Goal: Task Accomplishment & Management: Use online tool/utility

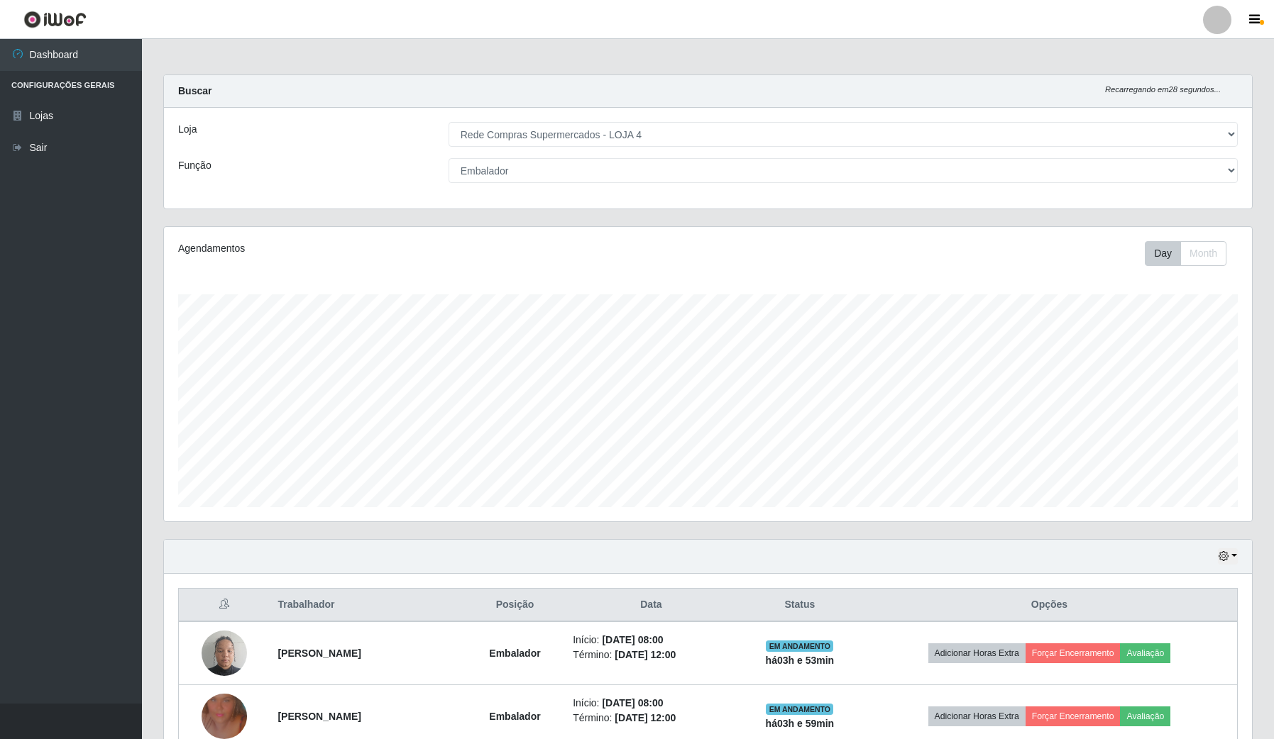
select select "159"
select select "1"
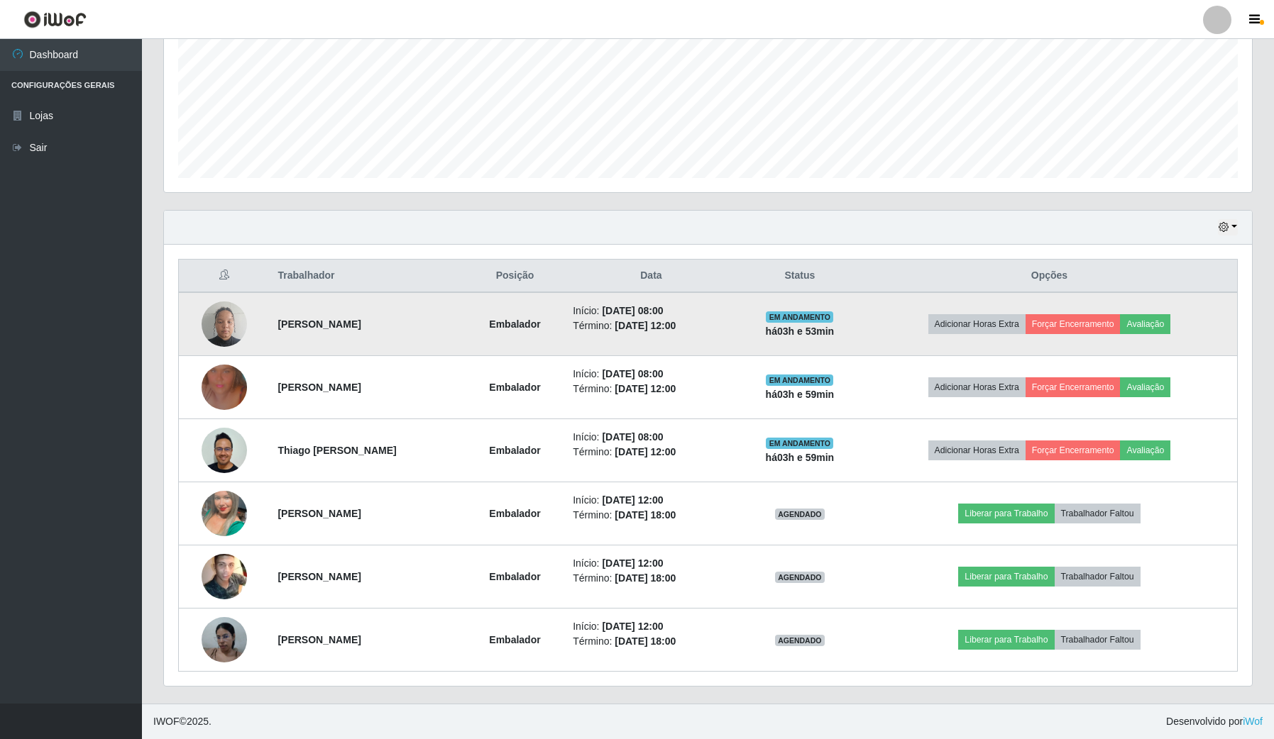
scroll to position [295, 1087]
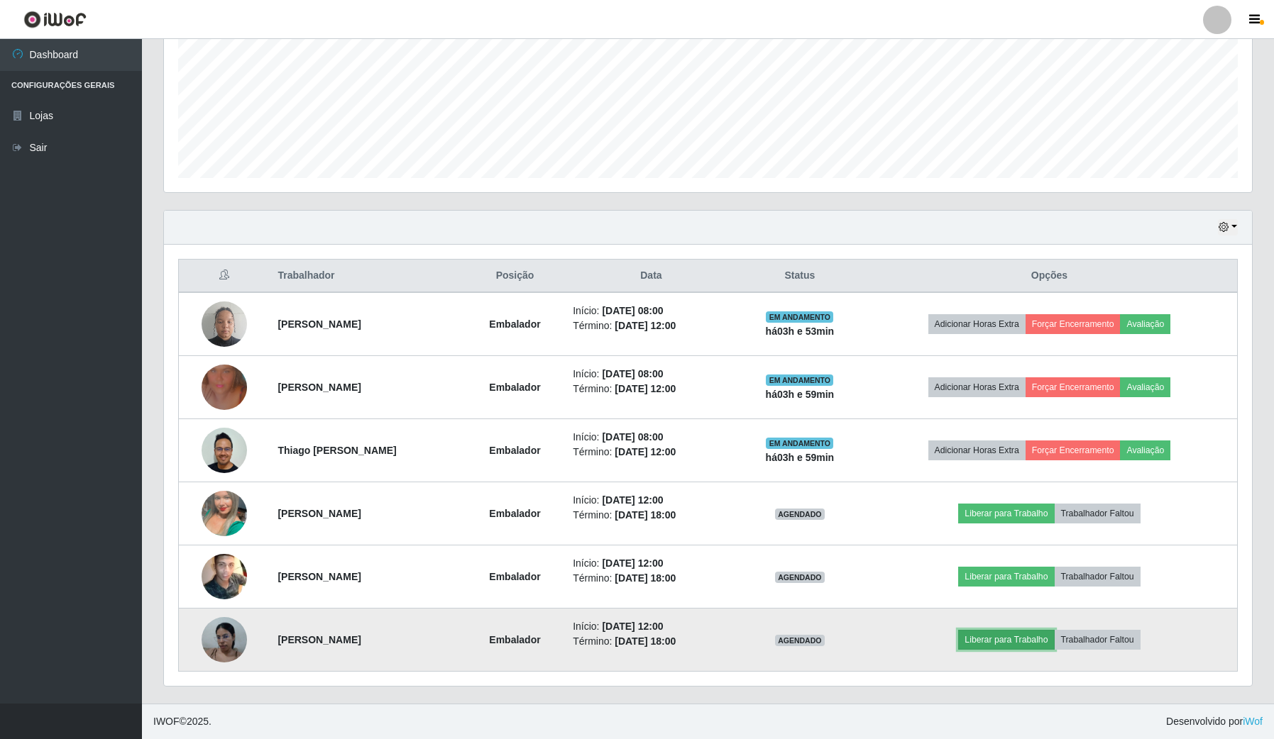
click at [986, 644] on button "Liberar para Trabalho" at bounding box center [1006, 640] width 96 height 20
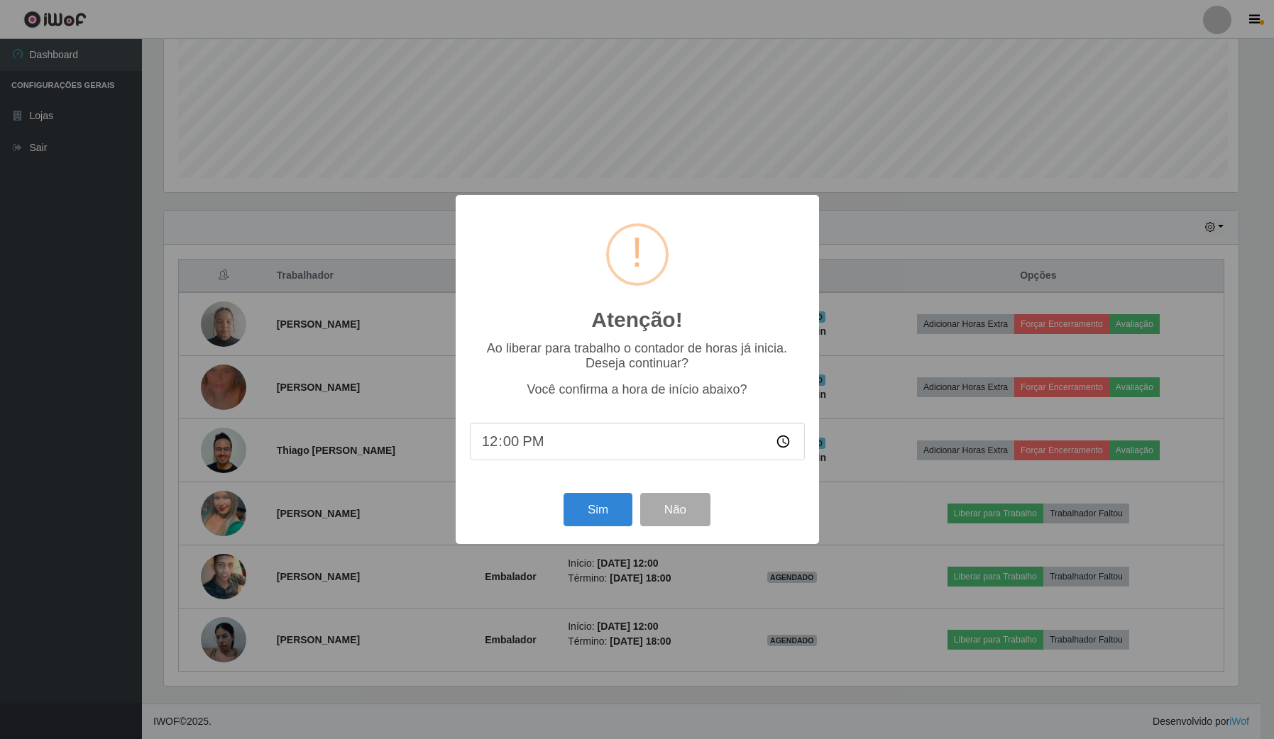
scroll to position [295, 1077]
click at [590, 512] on button "Sim" at bounding box center [599, 509] width 69 height 33
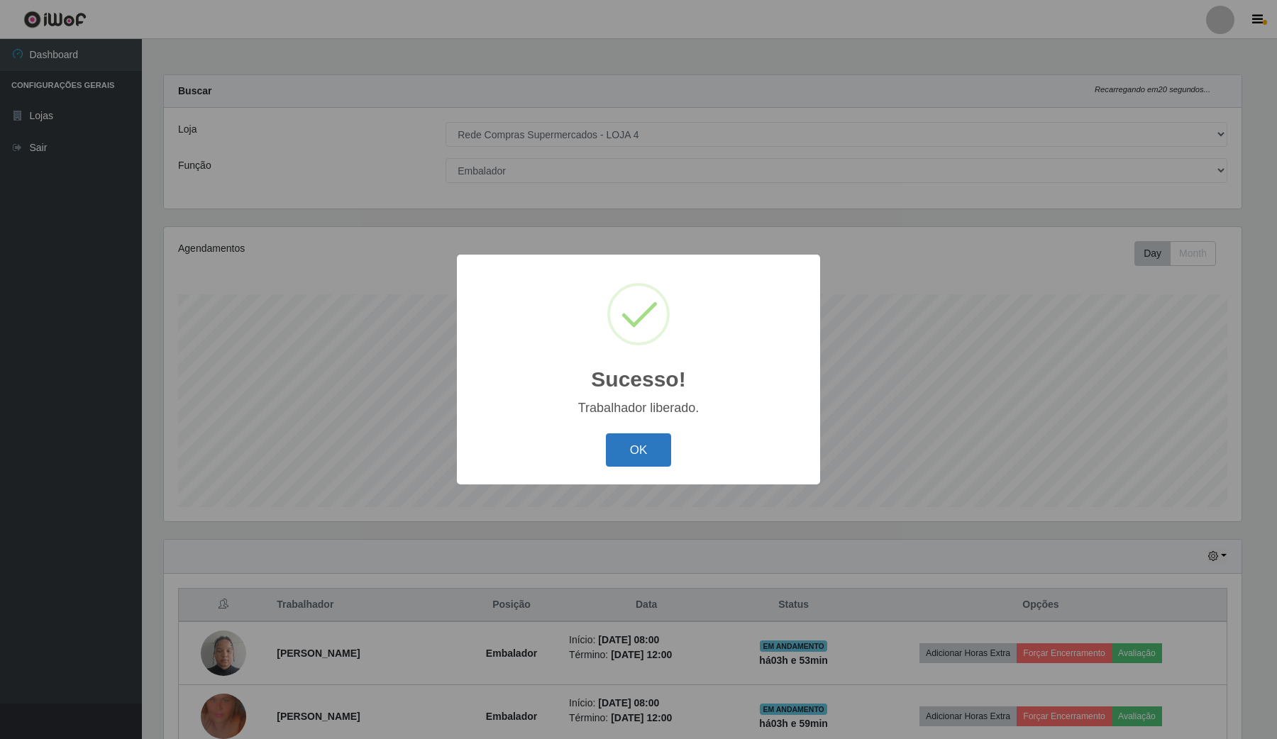
click at [614, 458] on button "OK" at bounding box center [639, 450] width 66 height 33
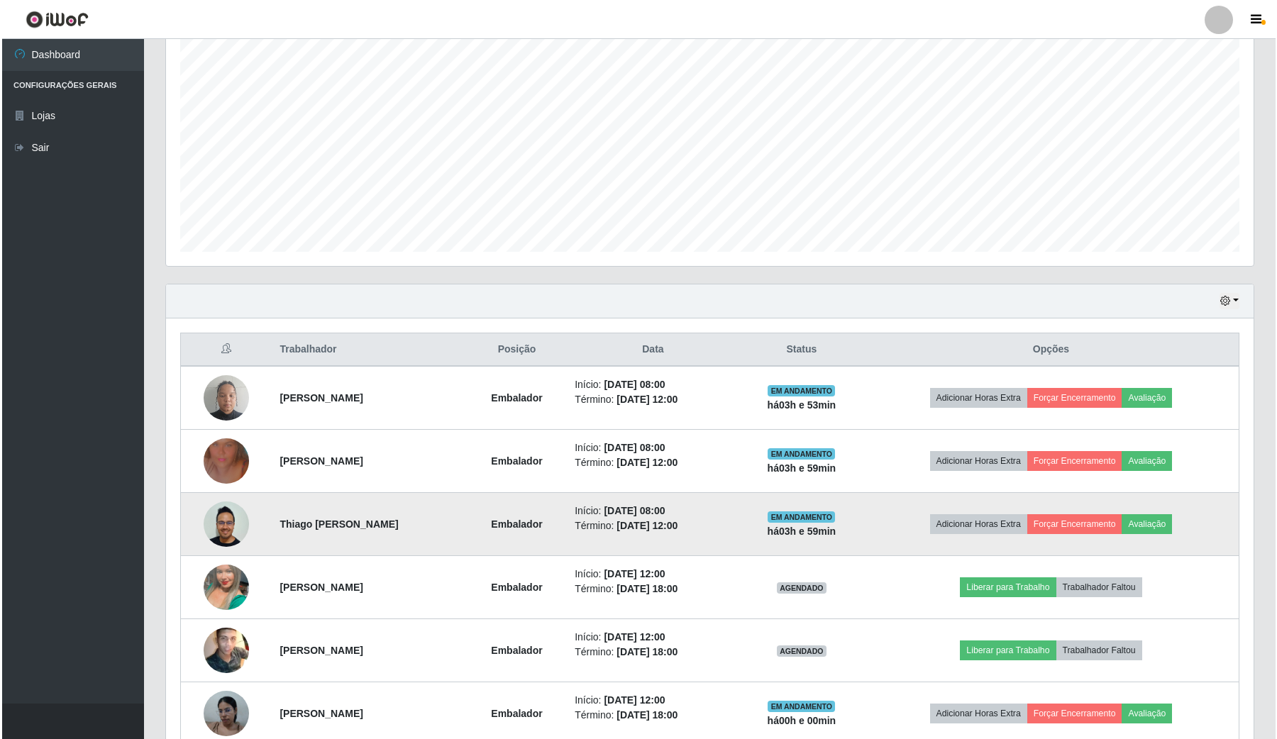
scroll to position [266, 0]
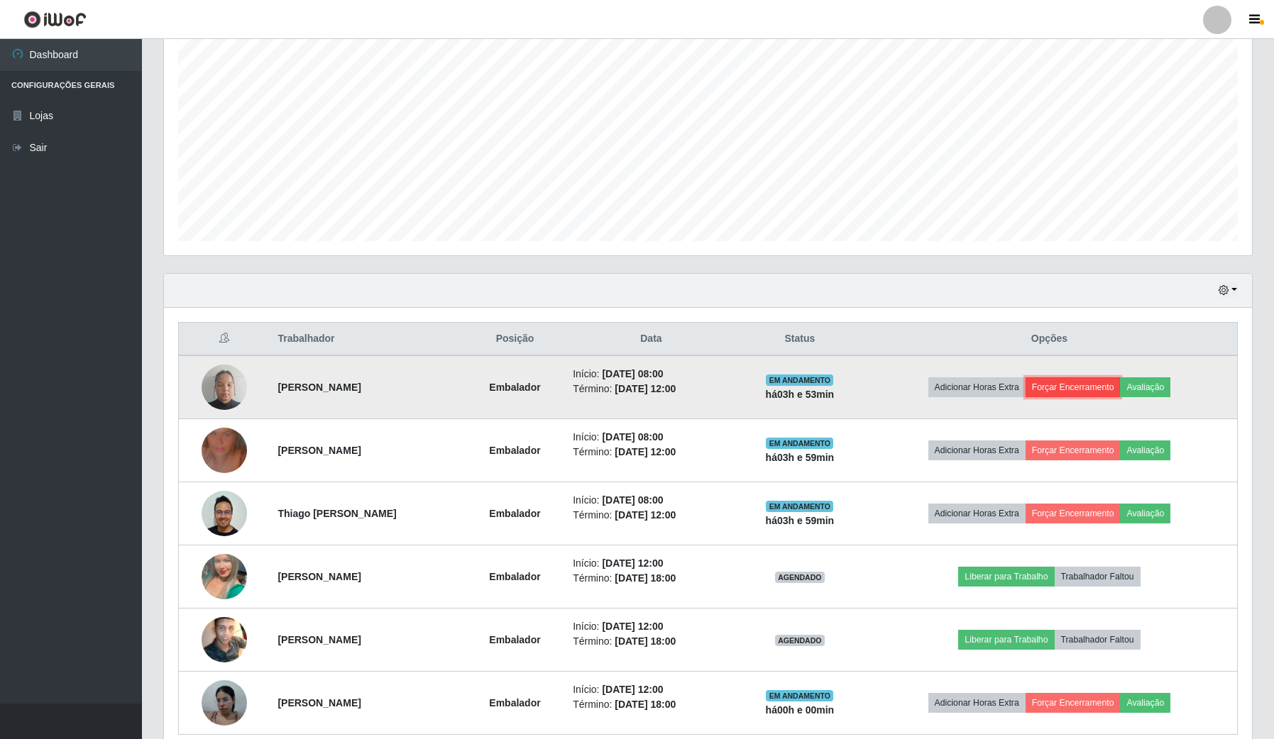
click at [1084, 389] on button "Forçar Encerramento" at bounding box center [1072, 387] width 95 height 20
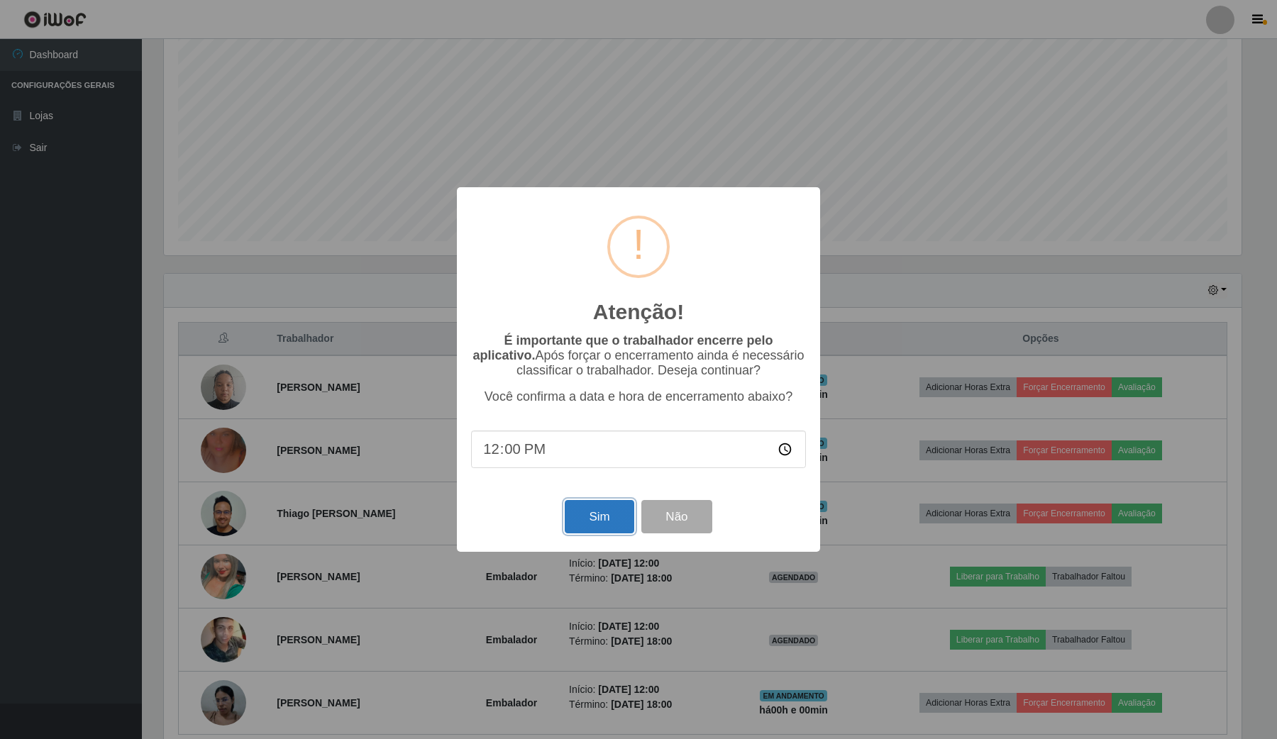
click at [612, 527] on button "Sim" at bounding box center [599, 516] width 69 height 33
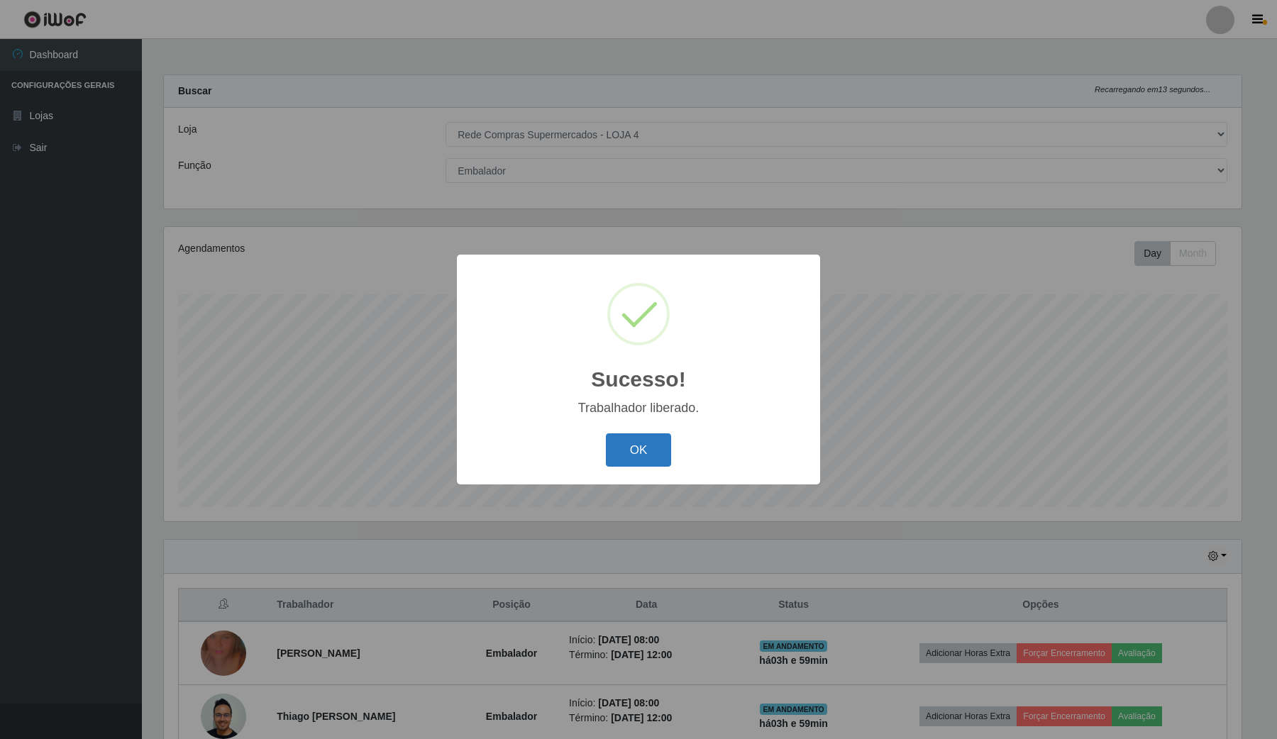
click at [642, 458] on button "OK" at bounding box center [639, 450] width 66 height 33
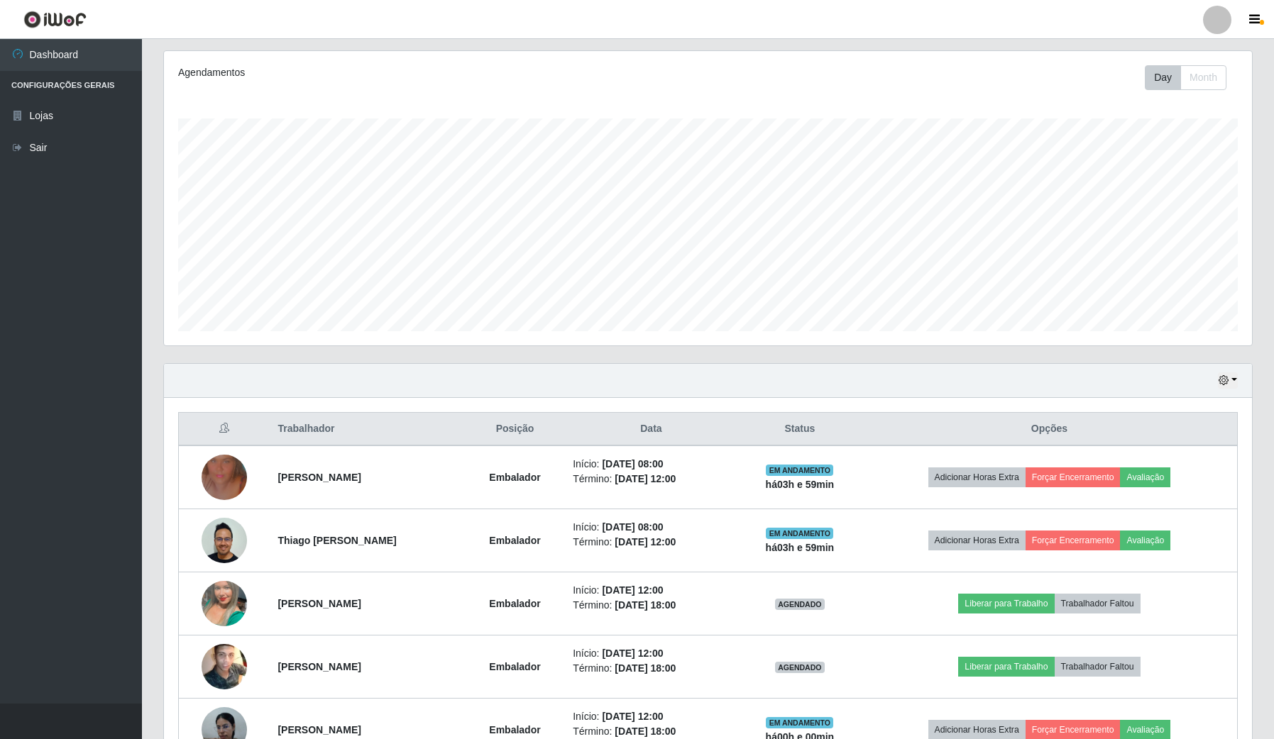
scroll to position [177, 0]
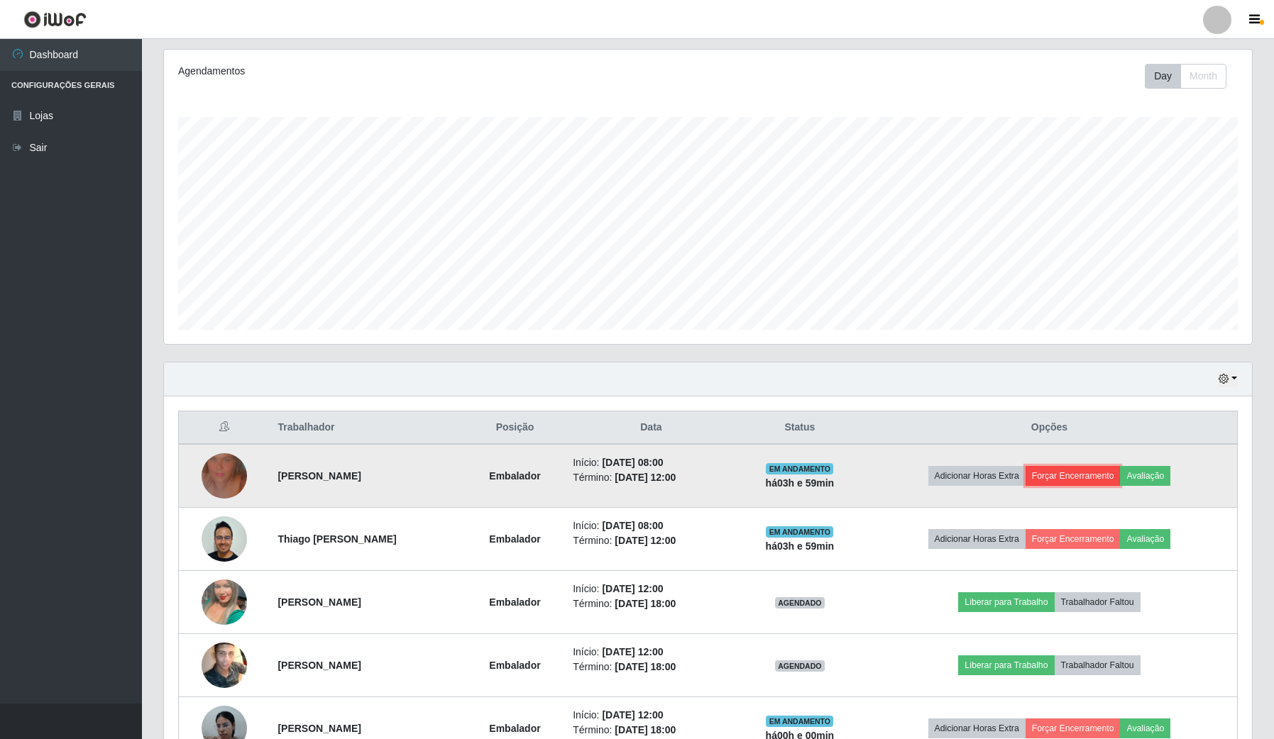
click at [1070, 479] on button "Forçar Encerramento" at bounding box center [1072, 476] width 95 height 20
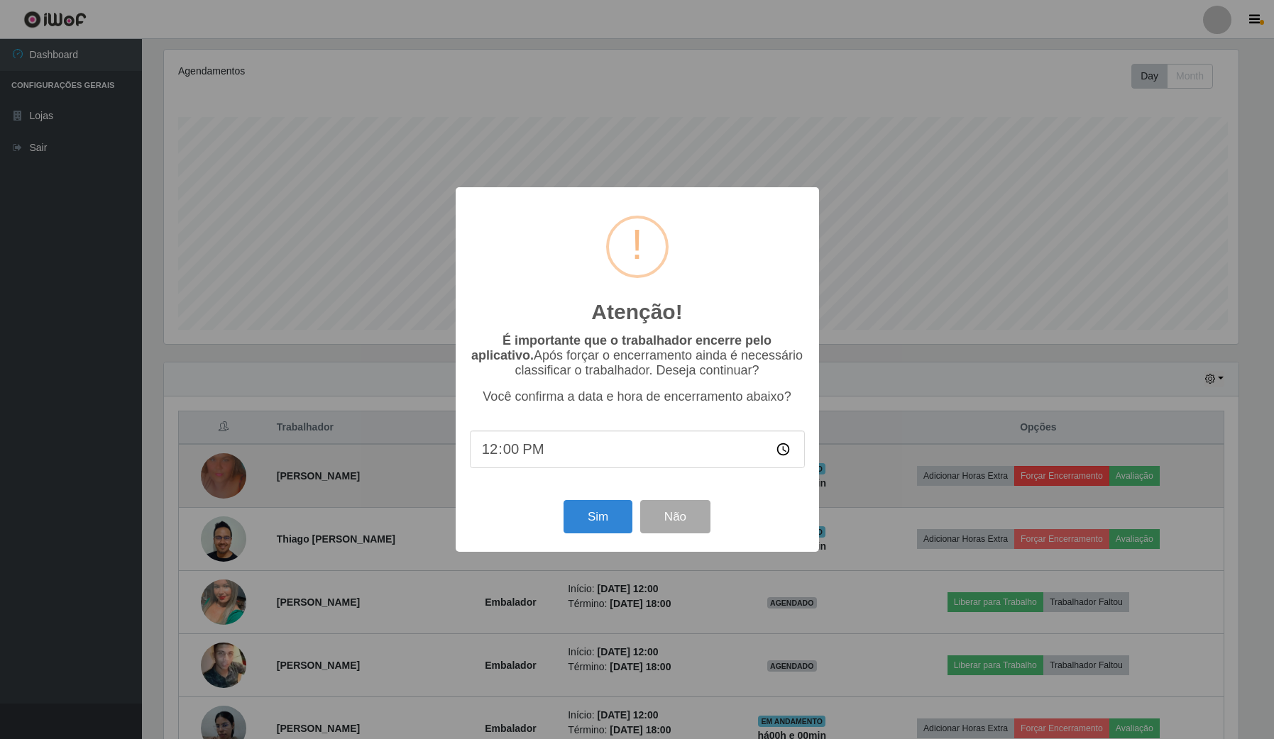
scroll to position [295, 1077]
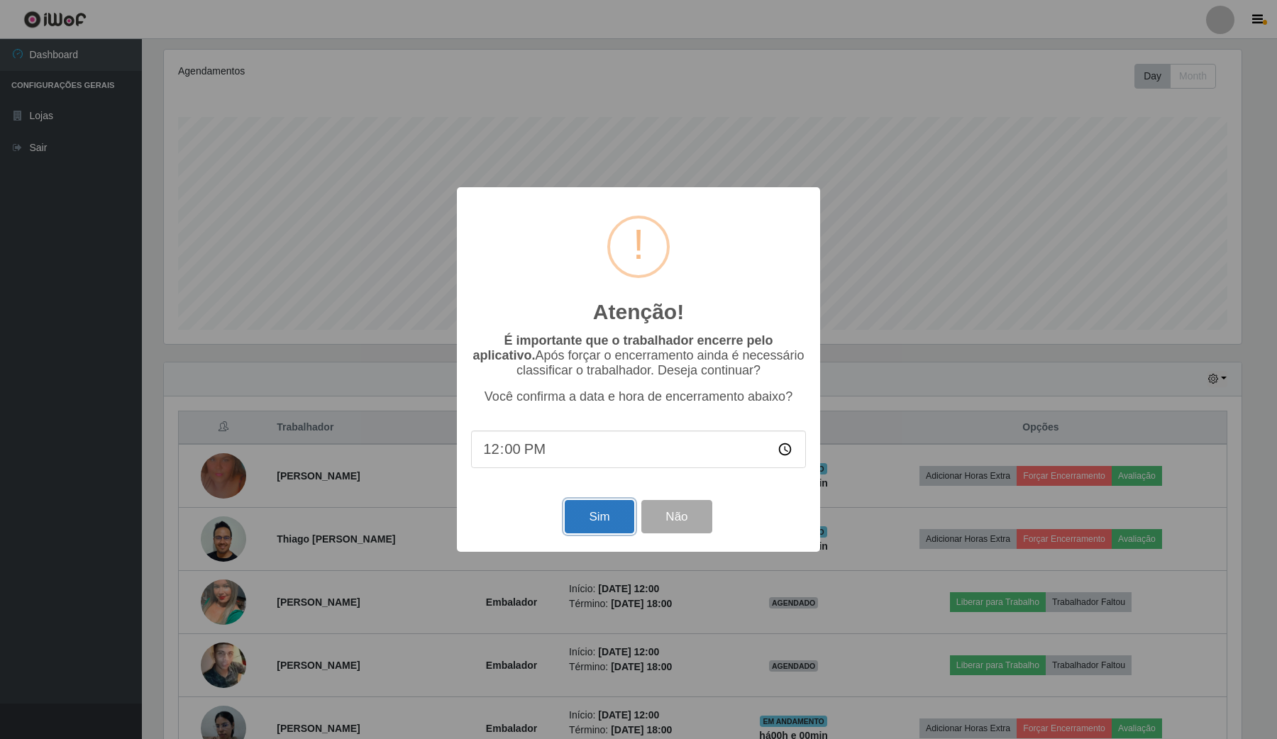
click at [583, 522] on button "Sim" at bounding box center [599, 516] width 69 height 33
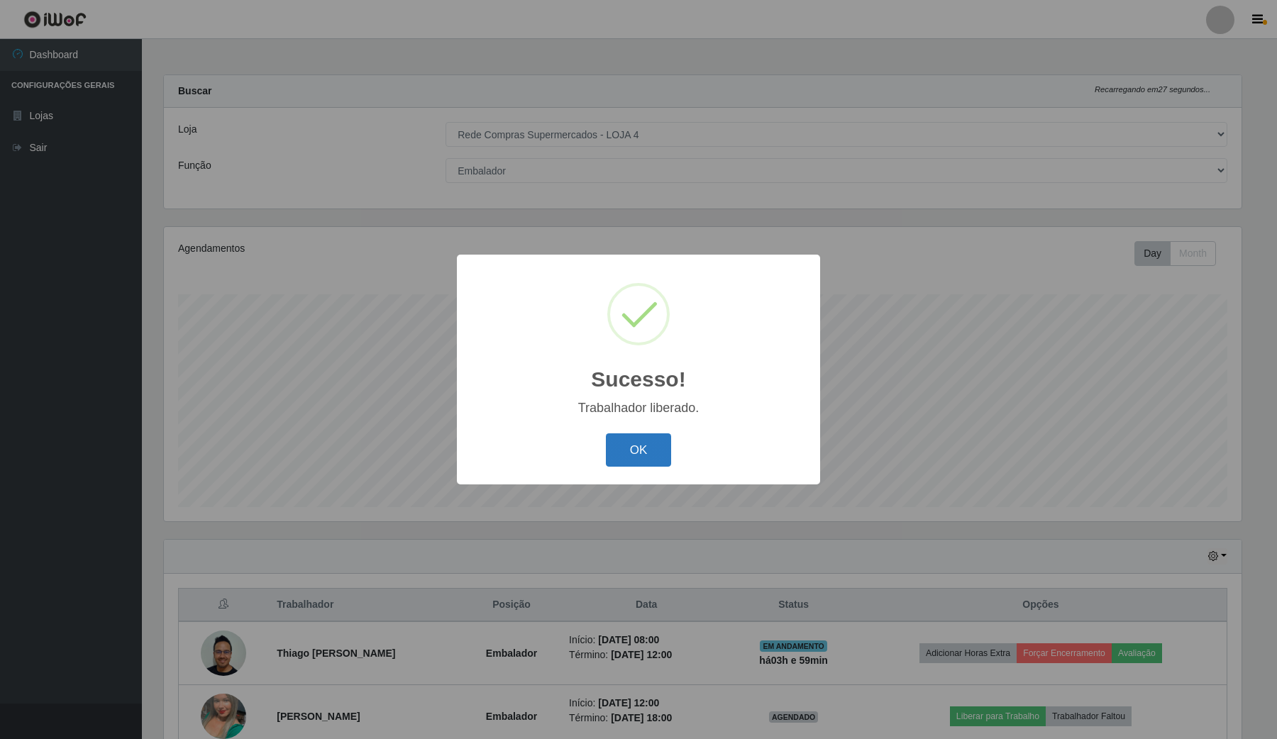
click at [636, 451] on button "OK" at bounding box center [639, 450] width 66 height 33
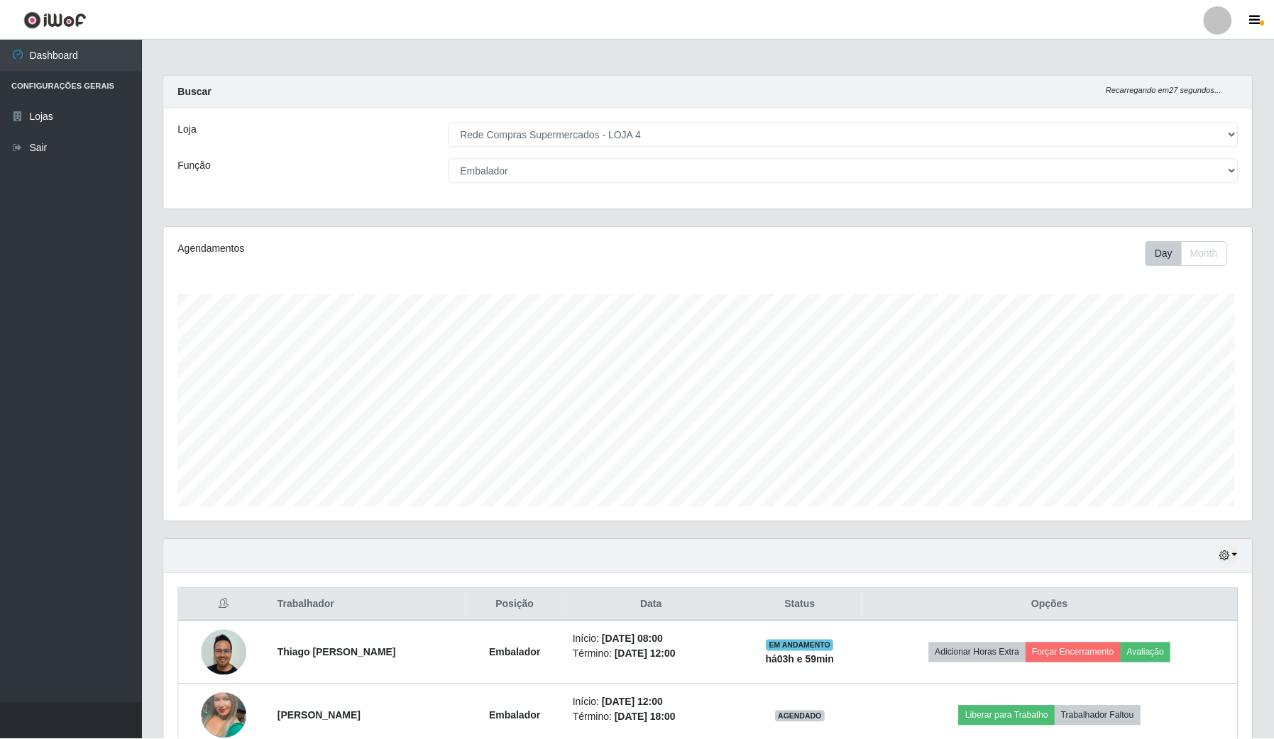
scroll to position [0, 0]
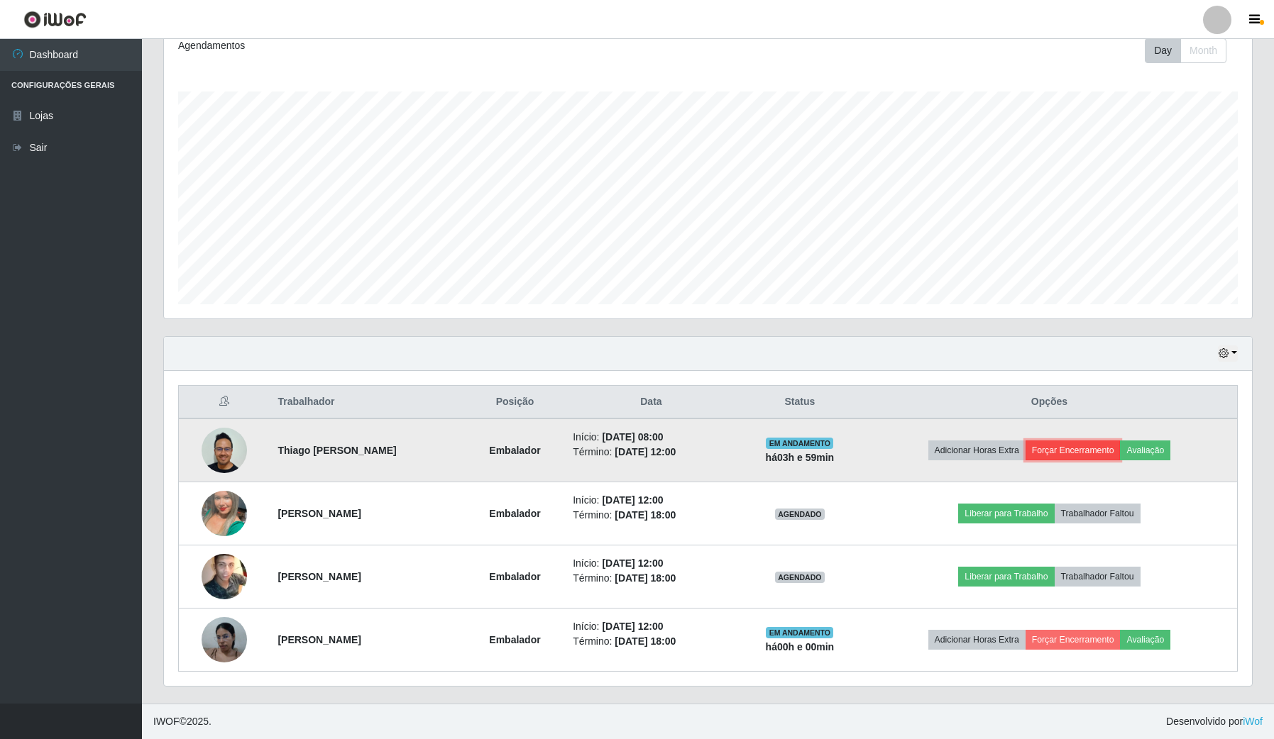
click at [1063, 452] on button "Forçar Encerramento" at bounding box center [1072, 451] width 95 height 20
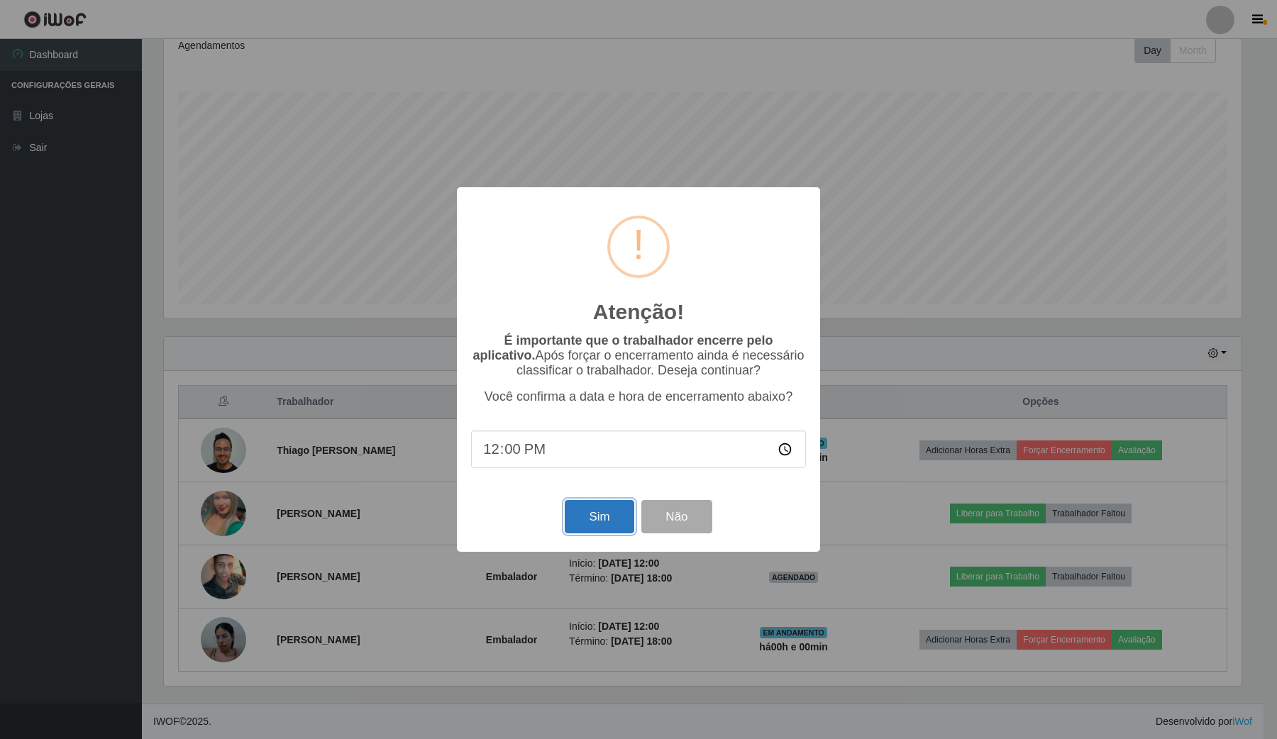
click at [591, 526] on button "Sim" at bounding box center [599, 516] width 69 height 33
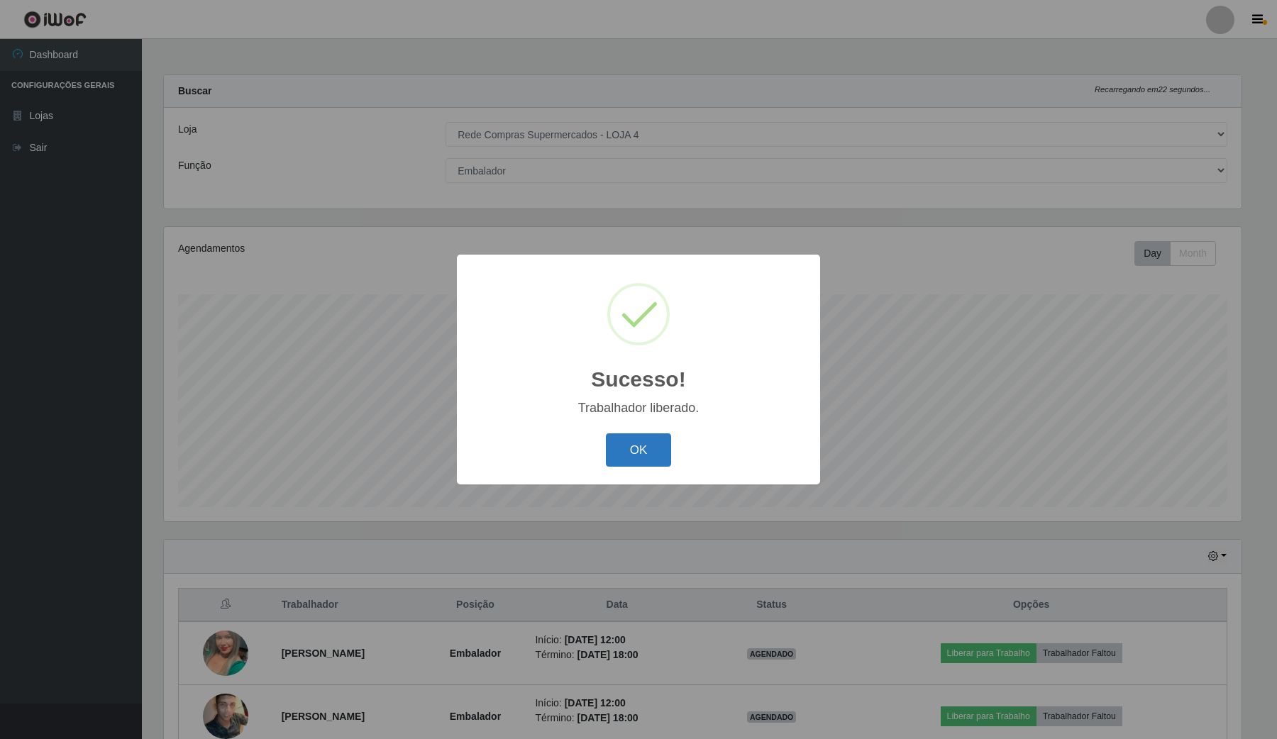
click at [631, 462] on button "OK" at bounding box center [639, 450] width 66 height 33
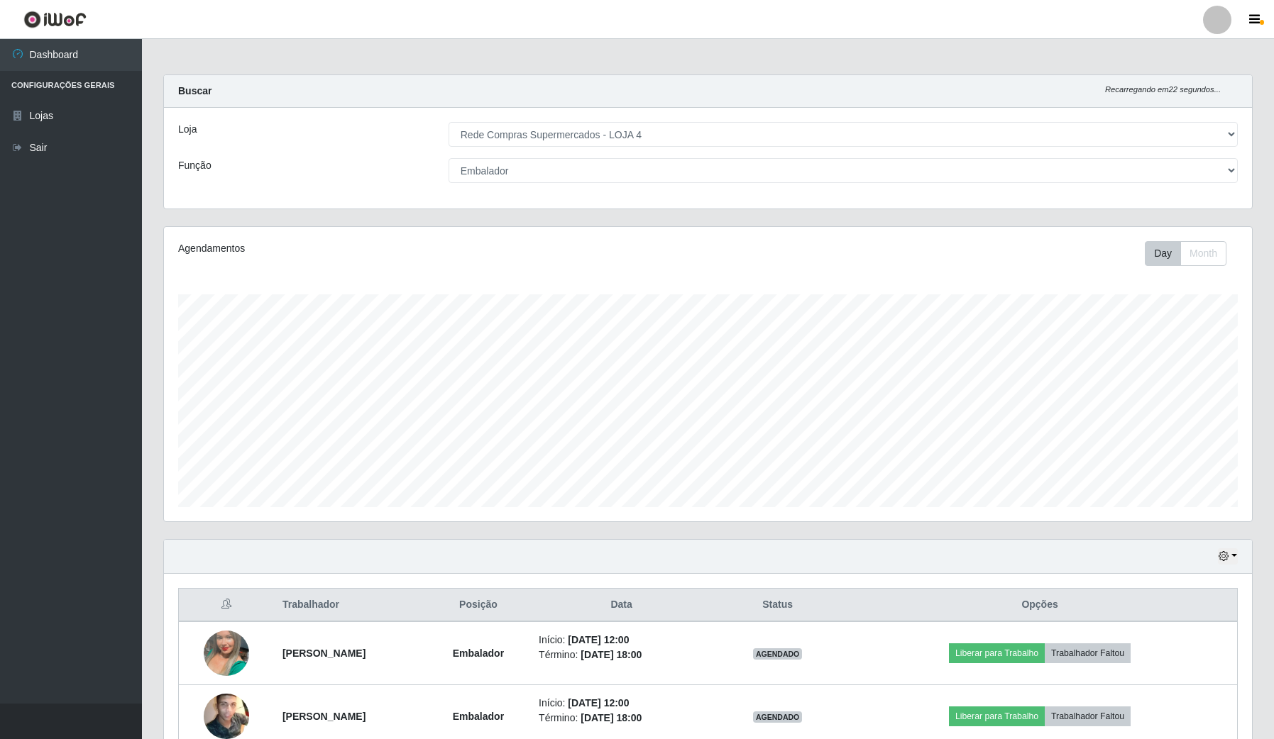
click at [89, 653] on ul "Dashboard Configurações Gerais Lojas Sair" at bounding box center [71, 371] width 142 height 665
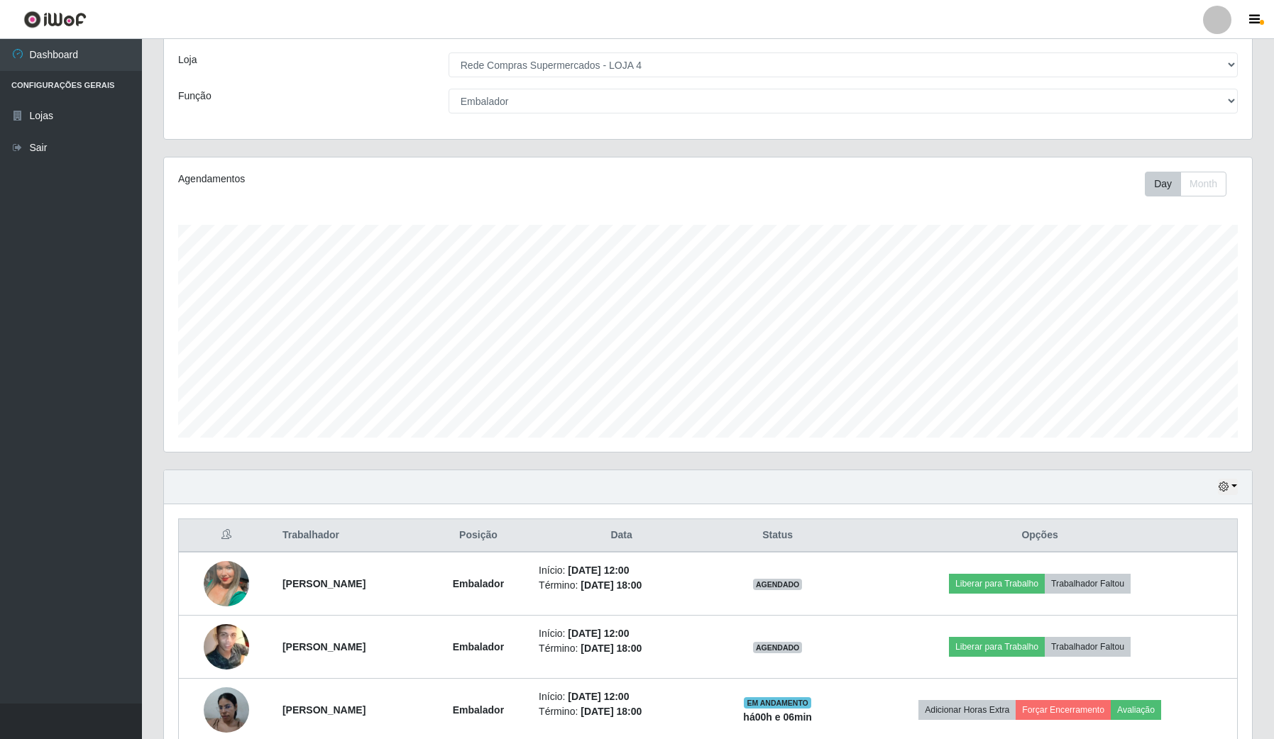
scroll to position [142, 0]
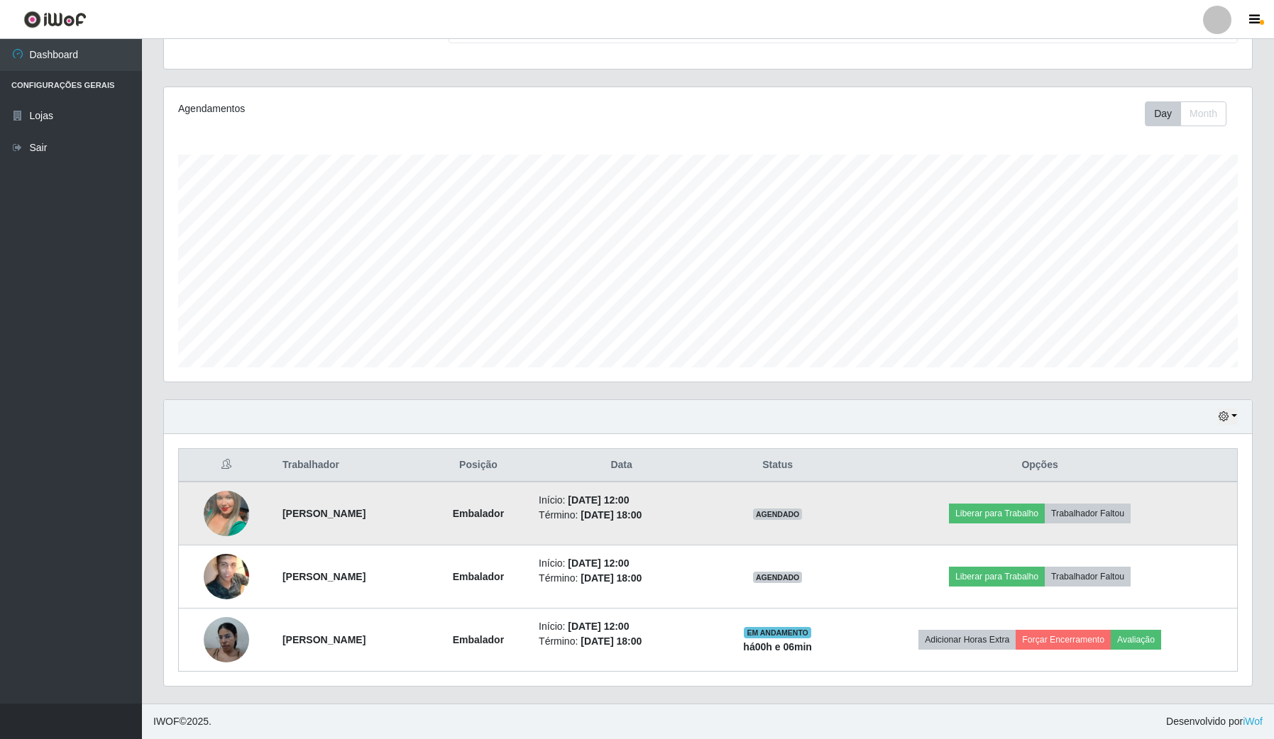
click at [219, 501] on img at bounding box center [226, 513] width 45 height 81
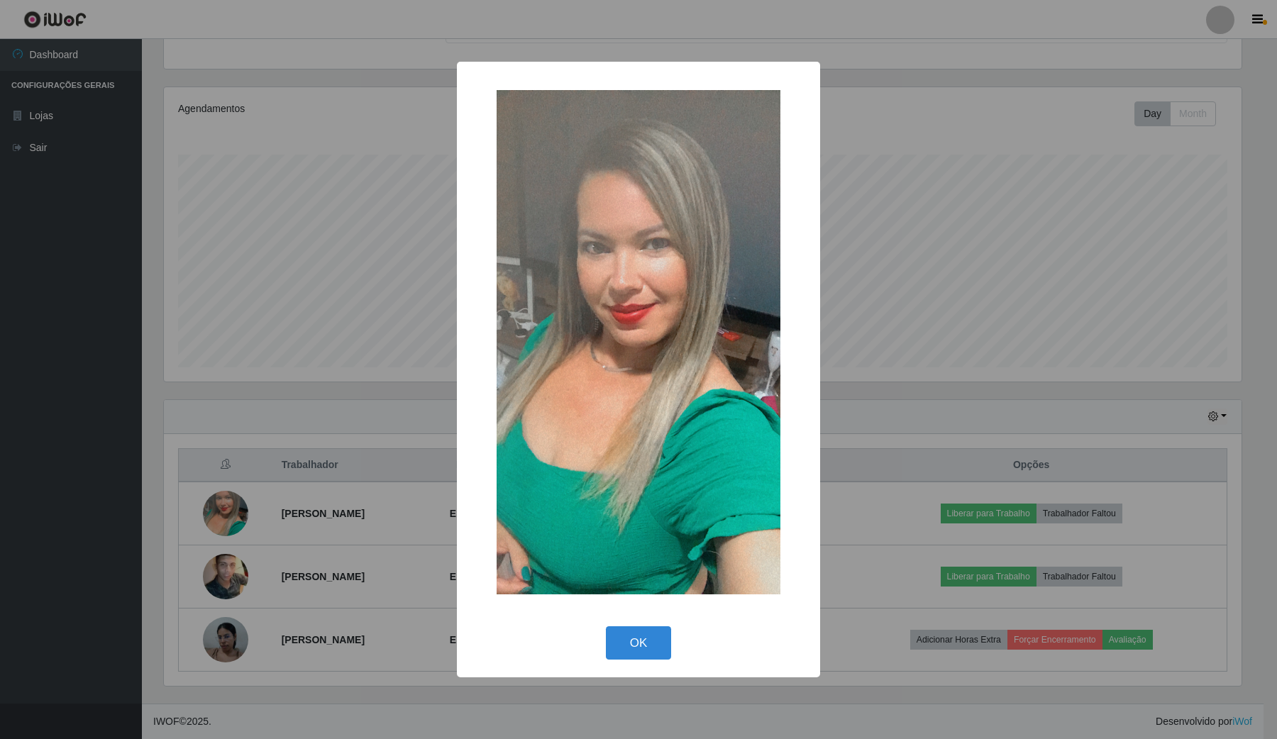
click at [0, 533] on div "× OK Cancel" at bounding box center [638, 369] width 1277 height 739
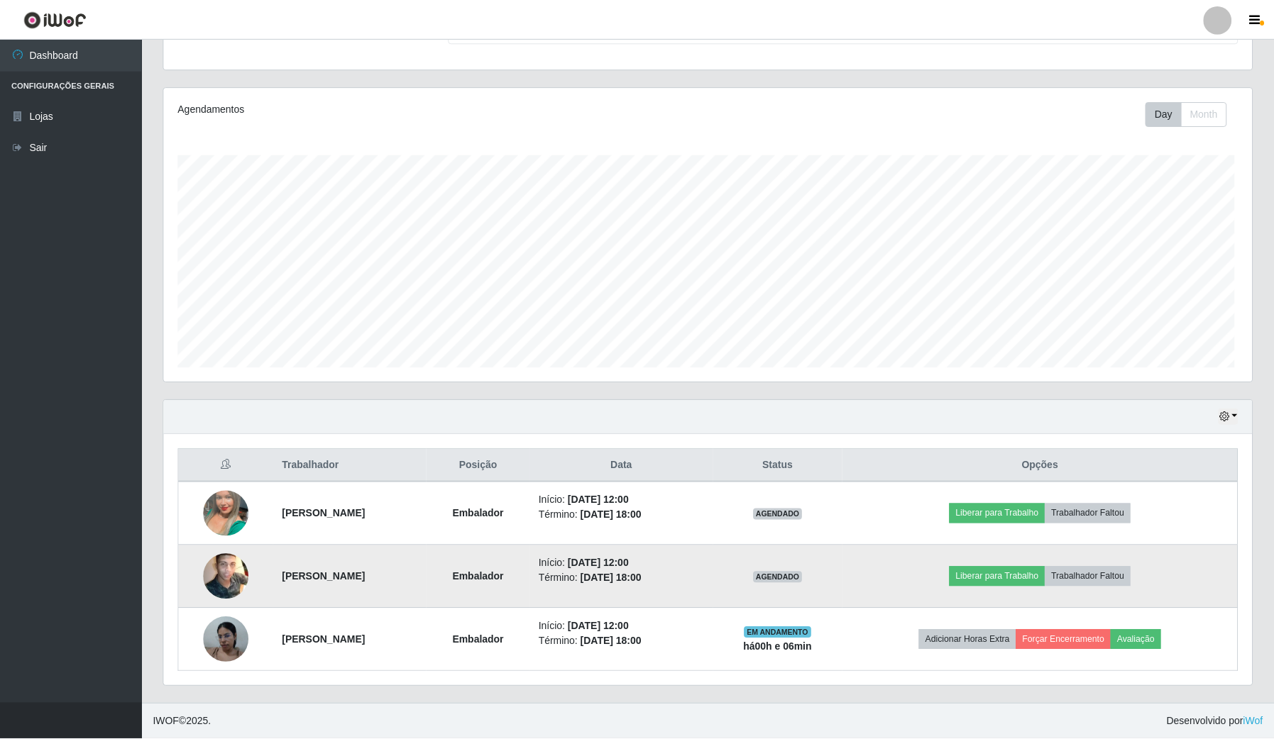
scroll to position [295, 1087]
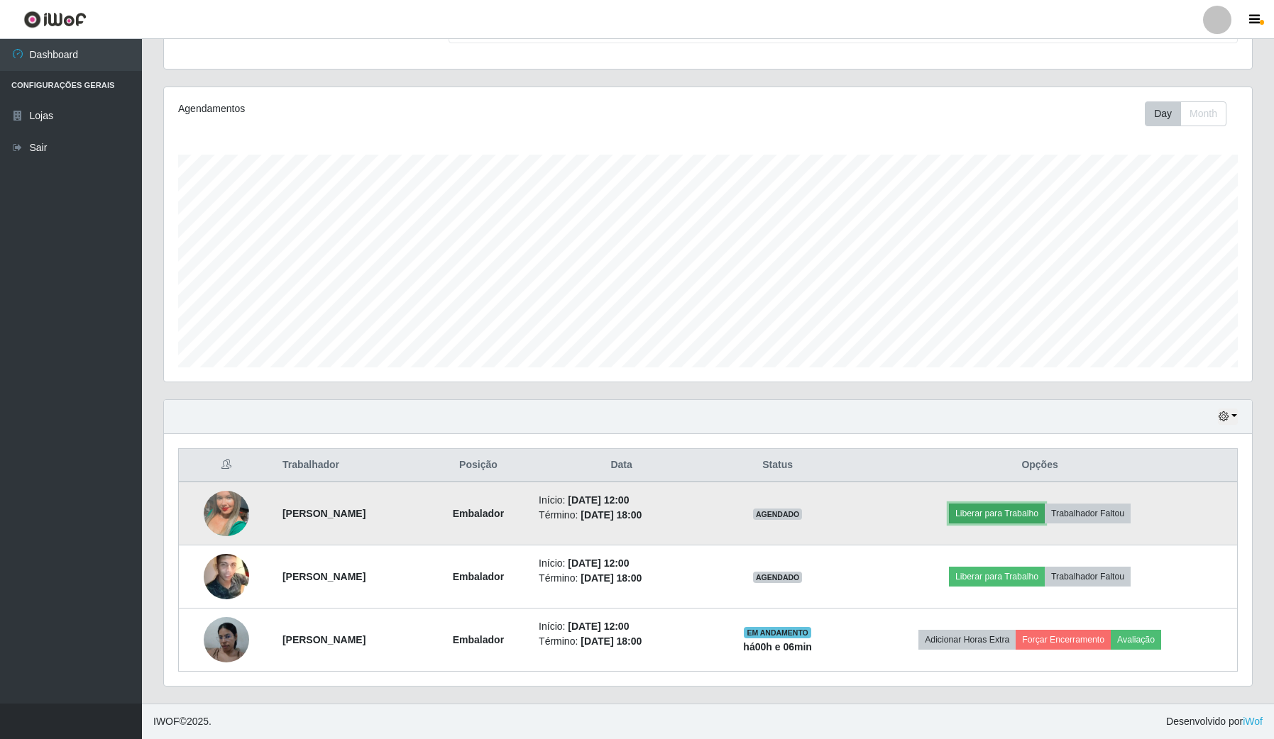
click at [981, 512] on button "Liberar para Trabalho" at bounding box center [997, 514] width 96 height 20
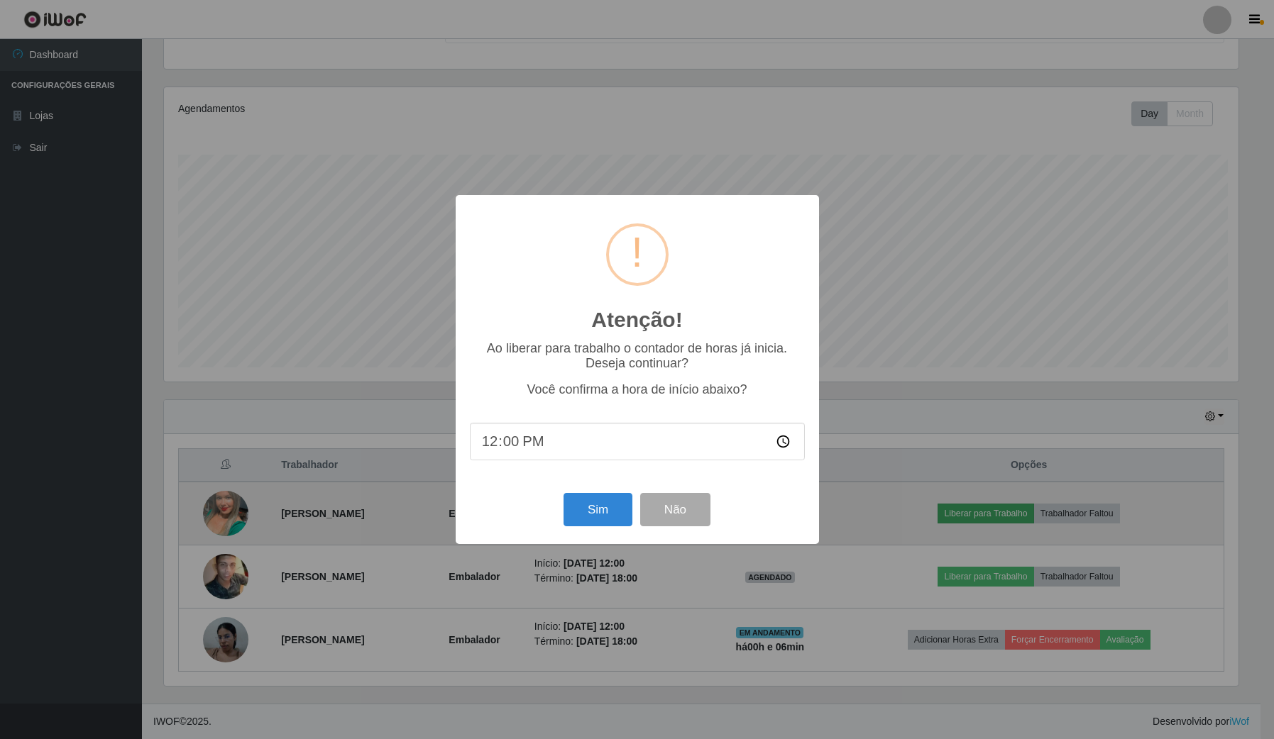
scroll to position [295, 1077]
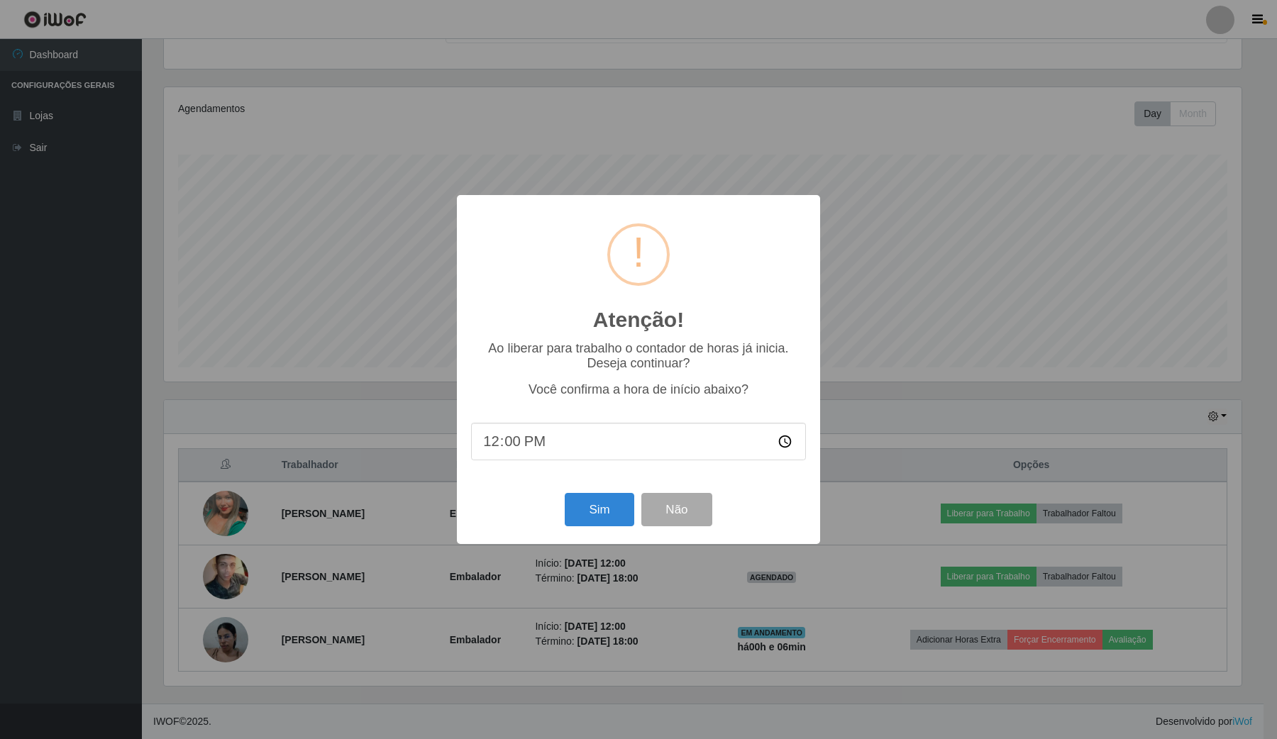
click at [509, 441] on input "12:00" at bounding box center [638, 442] width 335 height 38
type input "12:07"
click at [573, 507] on button "Sim" at bounding box center [599, 509] width 69 height 33
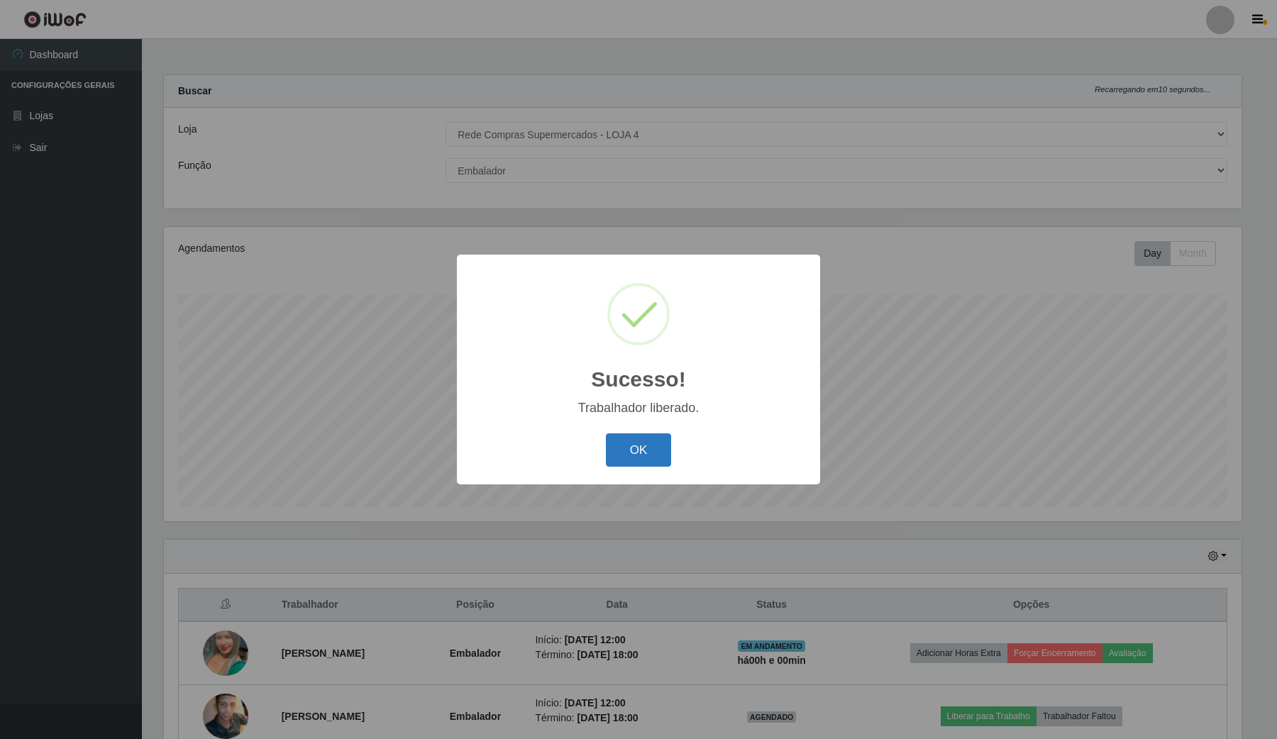
click at [648, 455] on button "OK" at bounding box center [639, 450] width 66 height 33
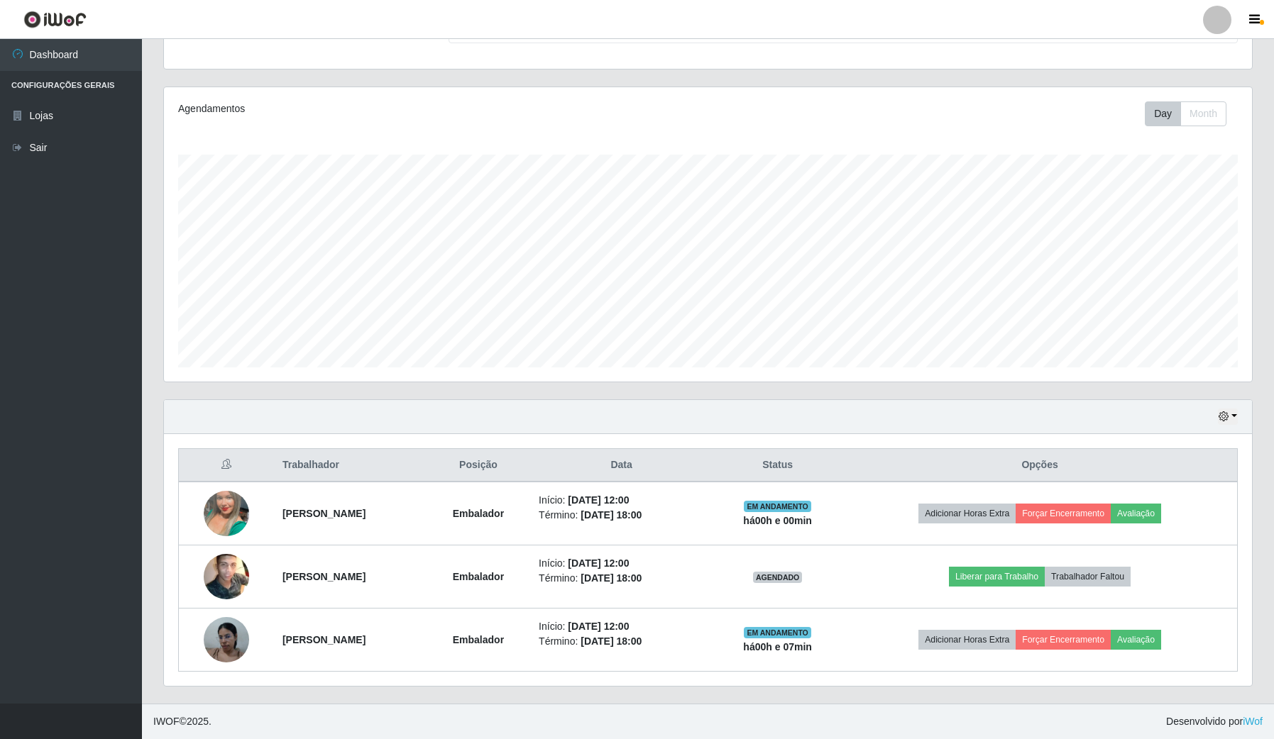
scroll to position [0, 0]
